Goal: Task Accomplishment & Management: Use online tool/utility

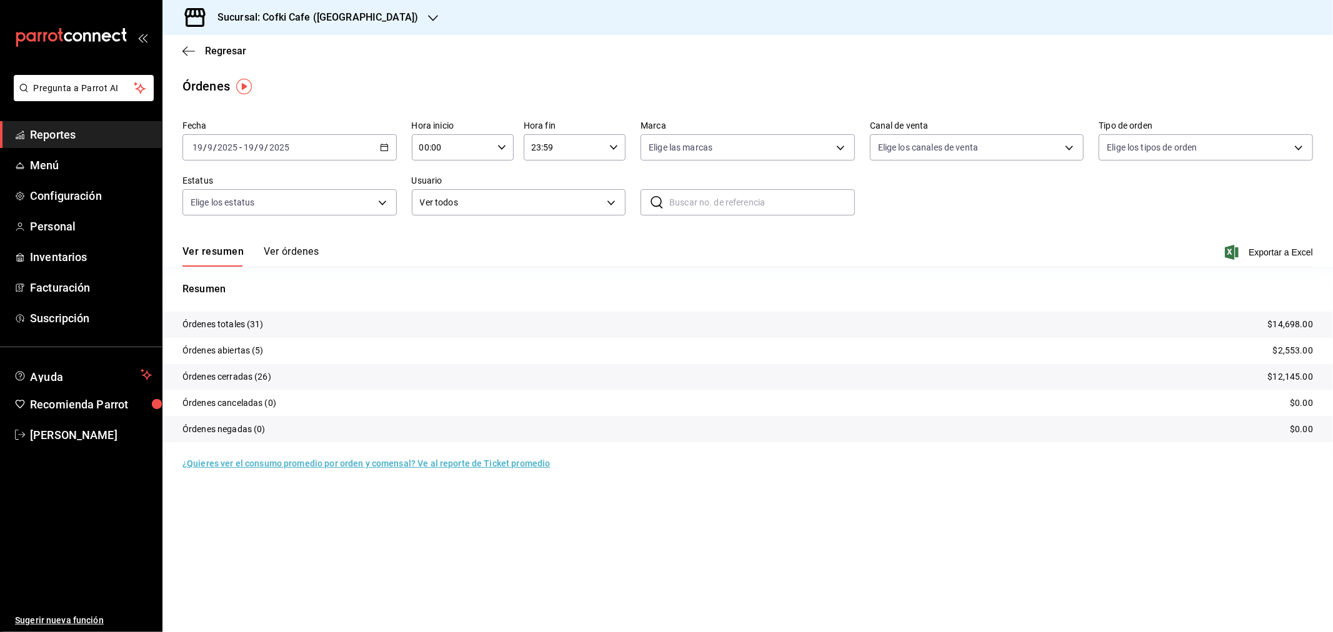
click at [356, 21] on h3 "Sucursal: Cofki Cafe ([GEOGRAPHIC_DATA])" at bounding box center [312, 17] width 211 height 15
click at [313, 60] on div "Cofki Kid-Friendly Café (MTY)" at bounding box center [255, 53] width 167 height 13
click at [290, 252] on button "Ver órdenes" at bounding box center [291, 256] width 55 height 21
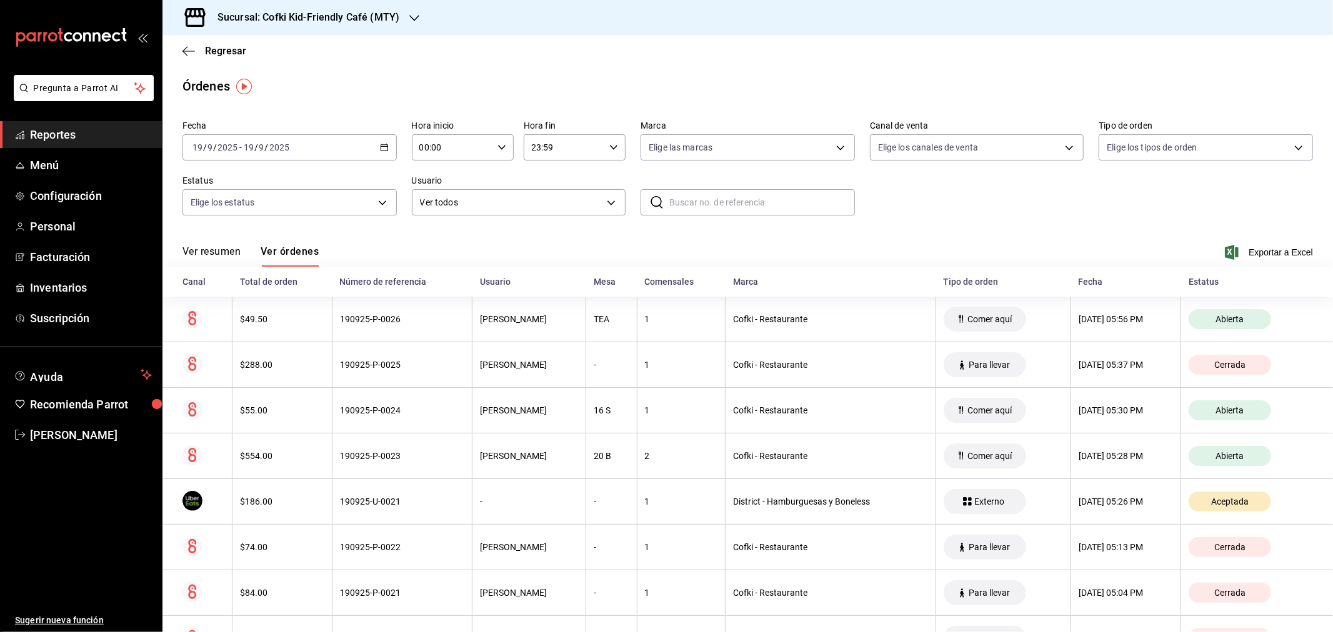
click at [222, 249] on button "Ver resumen" at bounding box center [211, 256] width 58 height 21
